Goal: Information Seeking & Learning: Check status

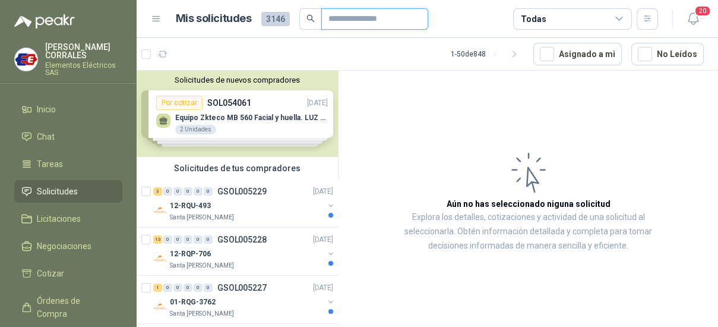
click at [344, 13] on input "text" at bounding box center [369, 19] width 83 height 20
type input "**********"
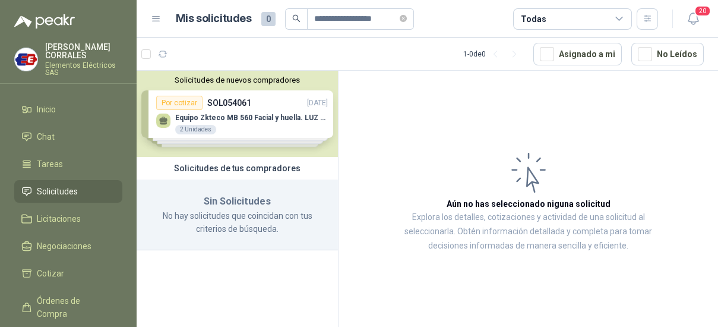
click at [220, 100] on div "Solicitudes de nuevos compradores Por cotizar SOL054061 [DATE] Equipo Zkteco MB…" at bounding box center [237, 114] width 201 height 86
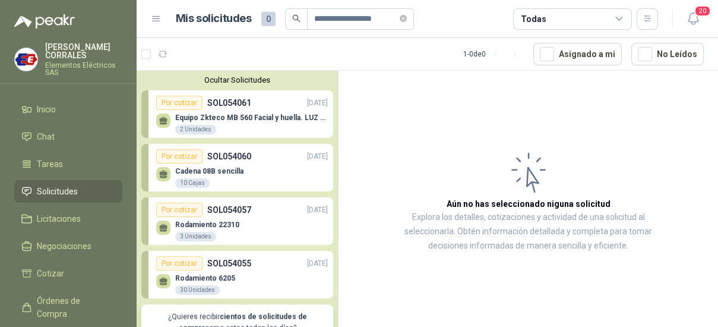
click at [184, 98] on div "Por cotizar" at bounding box center [179, 103] width 46 height 14
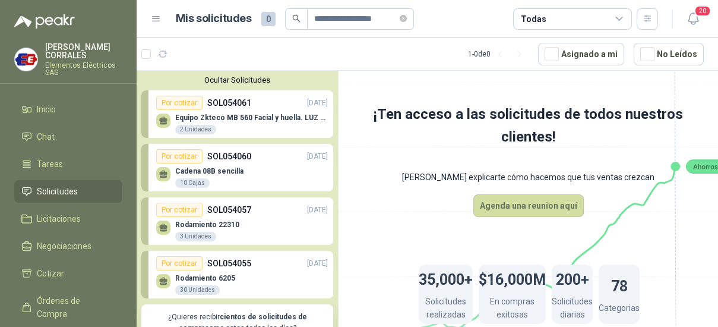
click at [224, 160] on p "SOL054060" at bounding box center [229, 156] width 44 height 13
click at [295, 18] on icon "search" at bounding box center [296, 18] width 8 height 8
click at [293, 20] on icon "search" at bounding box center [296, 18] width 8 height 8
click at [353, 14] on input "**********" at bounding box center [355, 19] width 83 height 20
click at [623, 18] on icon at bounding box center [619, 19] width 11 height 11
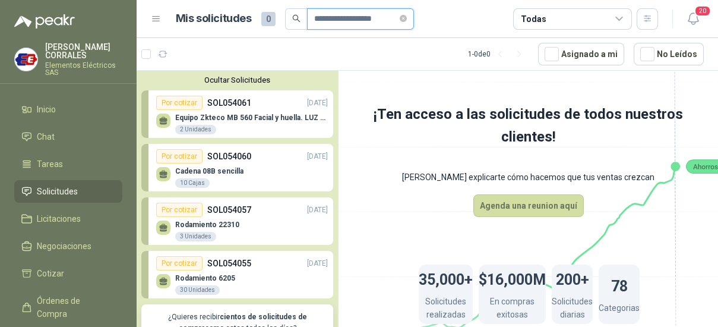
click at [375, 20] on input "**********" at bounding box center [355, 19] width 83 height 20
click at [70, 186] on span "Solicitudes" at bounding box center [57, 191] width 41 height 13
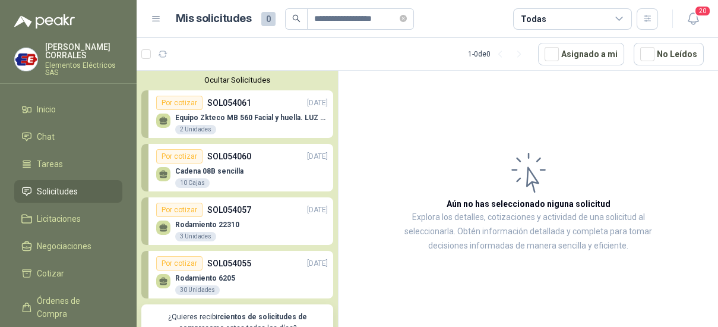
click at [293, 17] on icon "search" at bounding box center [296, 18] width 8 height 8
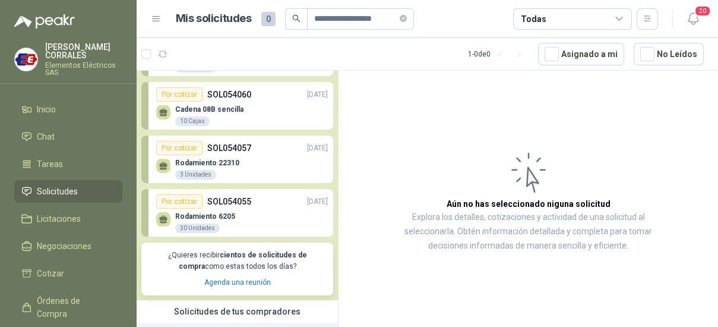
scroll to position [140, 0]
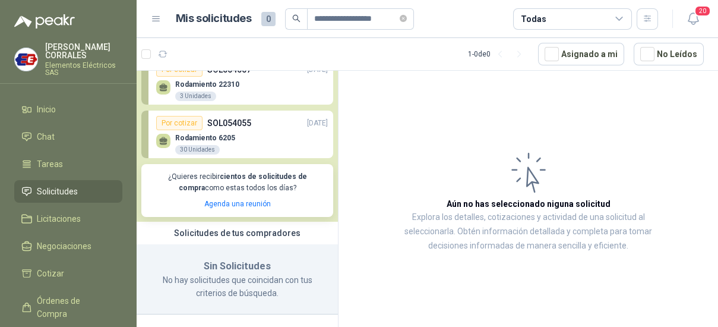
click at [217, 122] on p "SOL054055" at bounding box center [229, 122] width 44 height 13
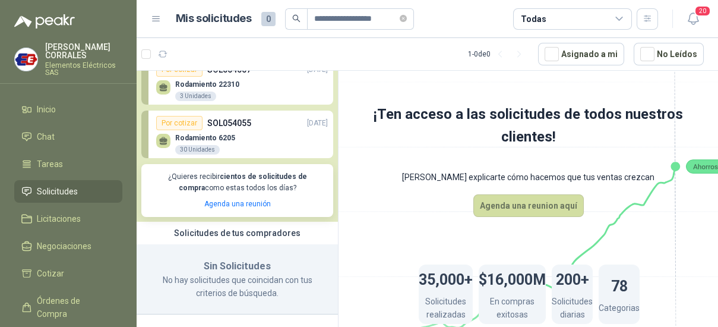
click at [173, 122] on div "Por cotizar" at bounding box center [179, 123] width 46 height 14
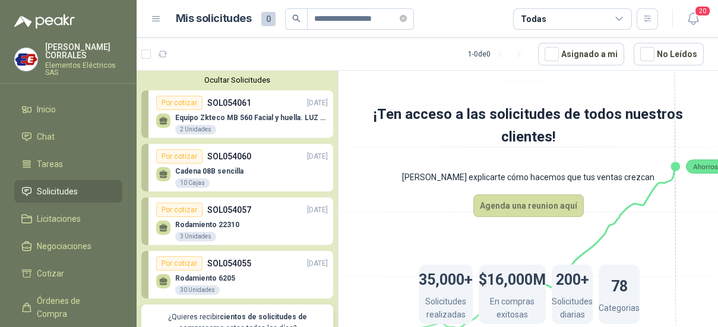
click at [51, 191] on span "Solicitudes" at bounding box center [57, 191] width 41 height 13
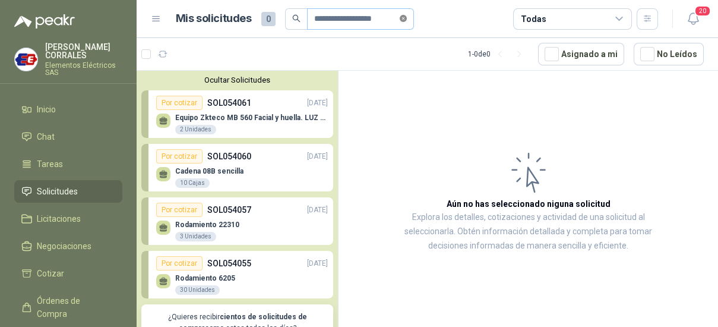
click at [407, 15] on icon "close-circle" at bounding box center [403, 18] width 7 height 7
click at [153, 20] on icon at bounding box center [156, 19] width 11 height 11
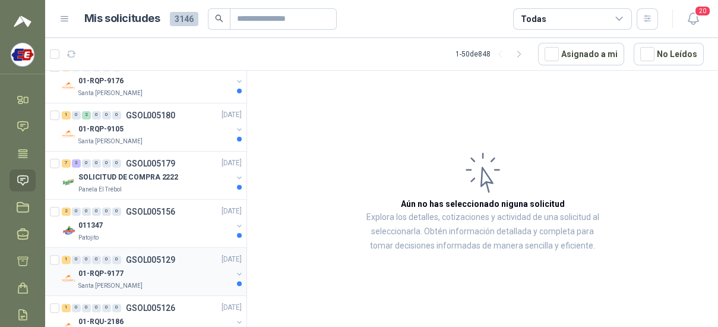
scroll to position [891, 0]
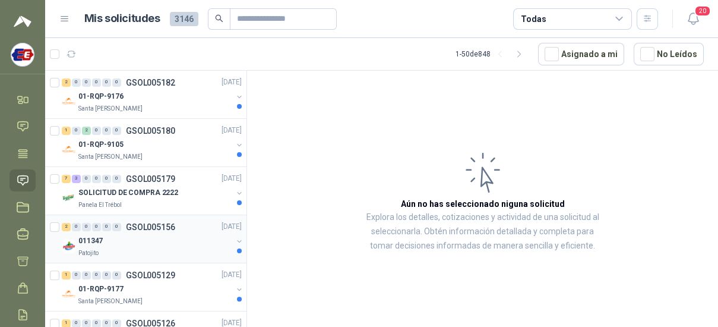
click at [159, 223] on p "GSOL005156" at bounding box center [150, 227] width 49 height 8
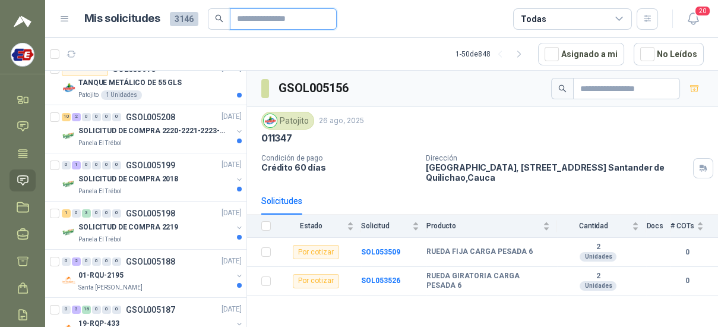
click at [258, 27] on input "text" at bounding box center [278, 19] width 83 height 20
type input "********"
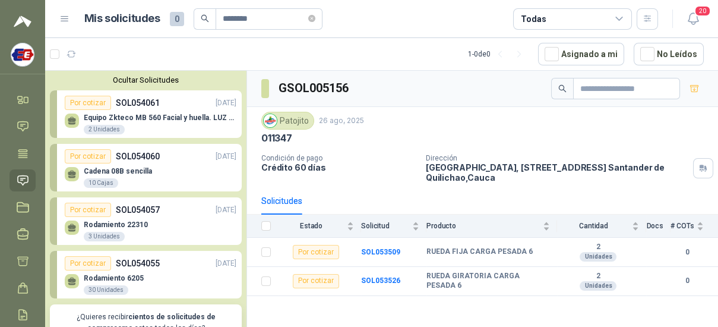
click at [94, 97] on div "Por cotizar" at bounding box center [88, 103] width 46 height 14
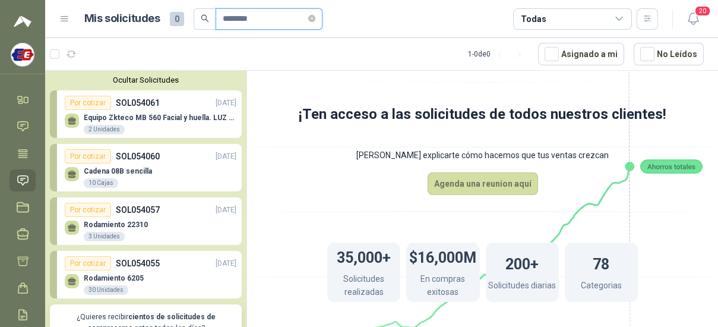
click at [277, 14] on input "********" at bounding box center [264, 19] width 83 height 20
click at [203, 20] on icon "search" at bounding box center [205, 18] width 8 height 8
click at [169, 155] on div "Por cotizar SOL054060 [DATE]" at bounding box center [151, 156] width 172 height 14
click at [81, 158] on div "Por cotizar" at bounding box center [88, 156] width 46 height 14
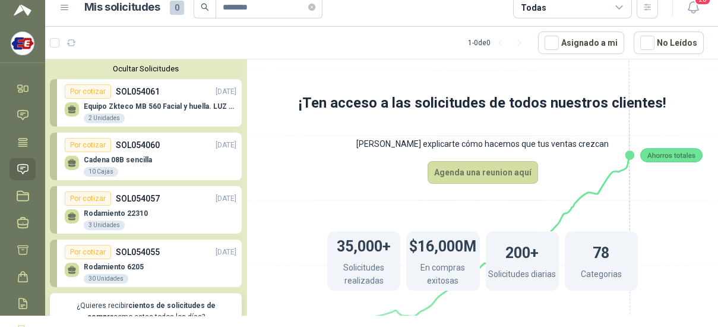
click at [68, 12] on icon at bounding box center [64, 7] width 11 height 11
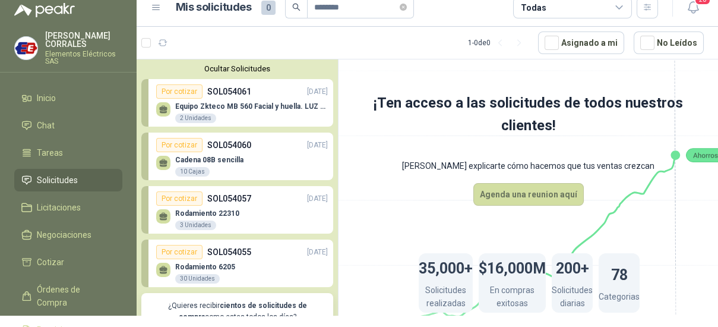
click at [79, 184] on li "Solicitudes" at bounding box center [68, 179] width 94 height 13
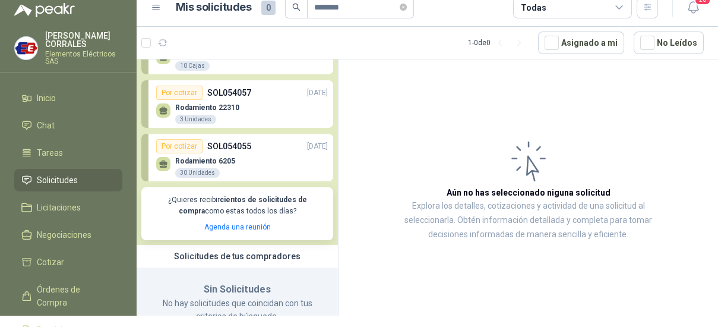
scroll to position [140, 0]
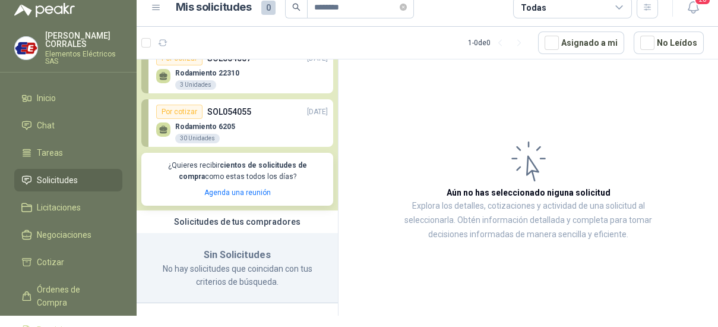
click at [73, 177] on span "Solicitudes" at bounding box center [57, 179] width 41 height 13
click at [406, 4] on icon "close-circle" at bounding box center [403, 7] width 7 height 7
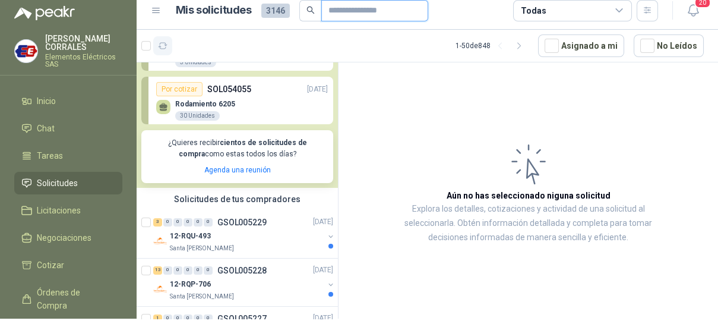
scroll to position [223, 0]
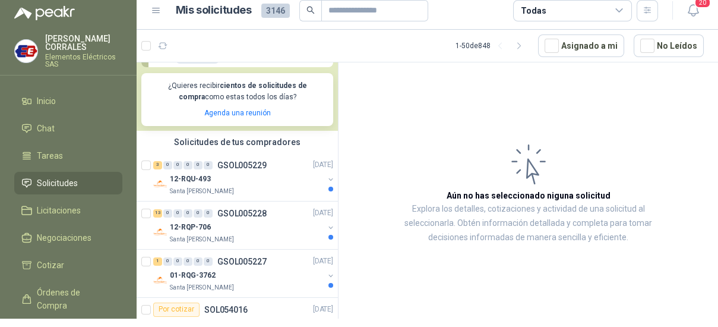
click at [154, 8] on icon at bounding box center [156, 10] width 7 height 5
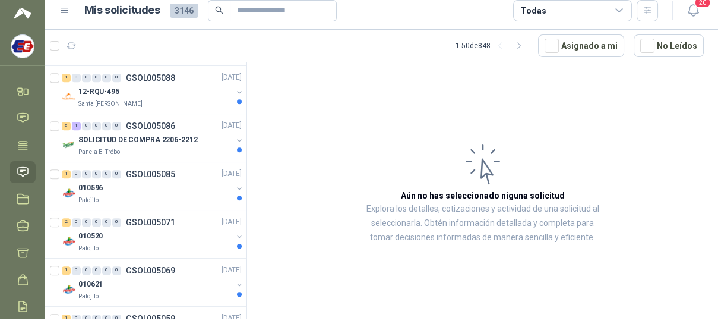
scroll to position [1708, 0]
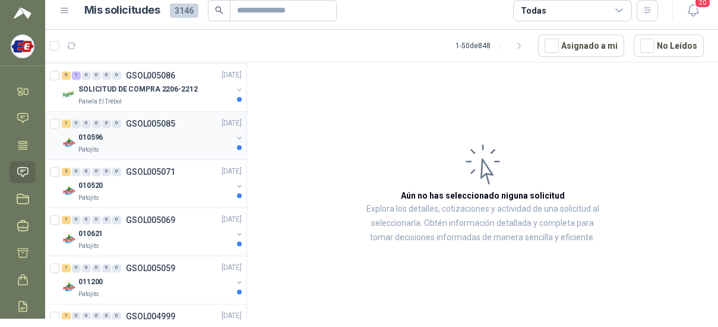
click at [103, 134] on div "010596" at bounding box center [155, 138] width 154 height 14
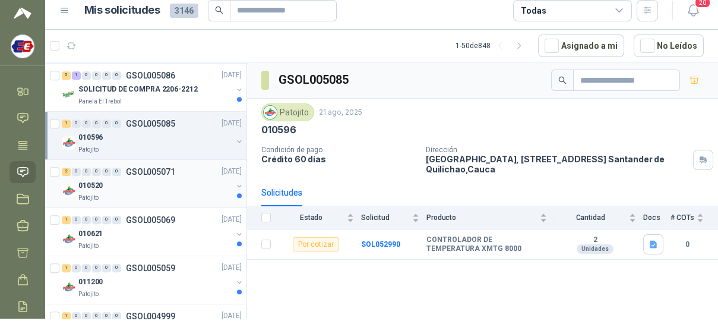
click at [110, 193] on div "Patojito" at bounding box center [155, 198] width 154 height 10
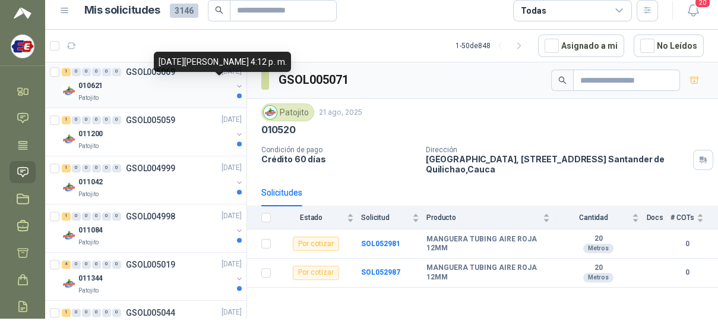
scroll to position [1856, 0]
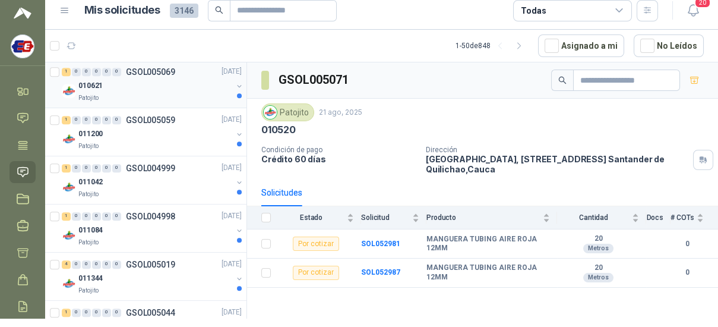
click at [127, 81] on div "010621" at bounding box center [155, 86] width 154 height 14
